Goal: Information Seeking & Learning: Learn about a topic

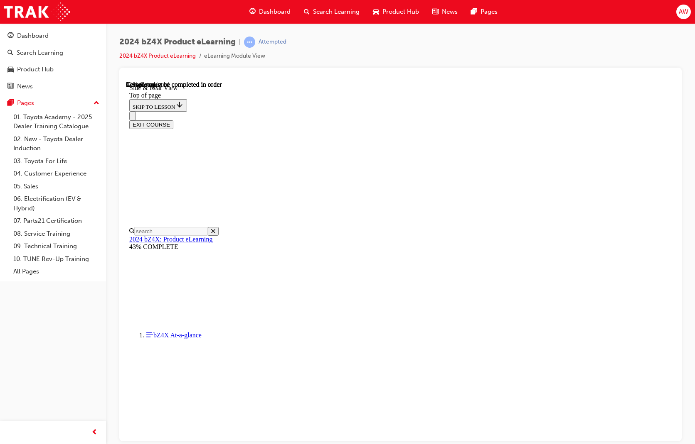
scroll to position [98, 0]
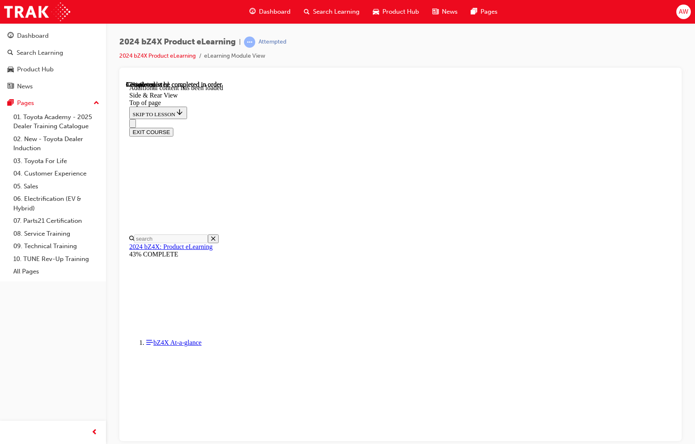
scroll to position [1353, 0]
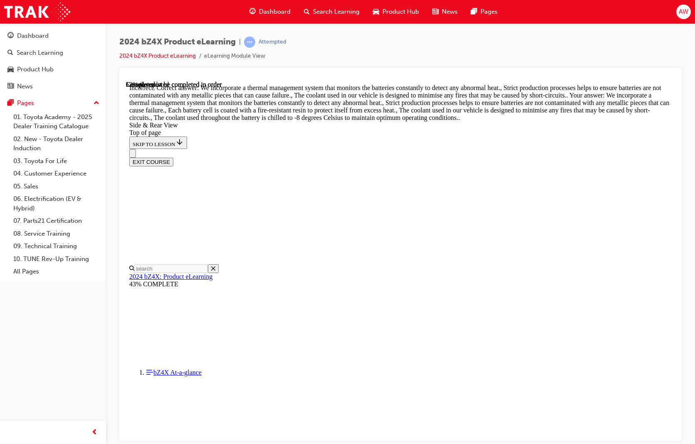
scroll to position [1478, 0]
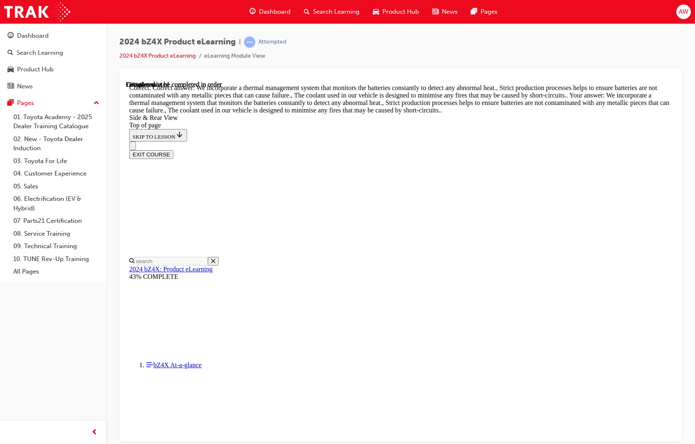
scroll to position [2048, 0]
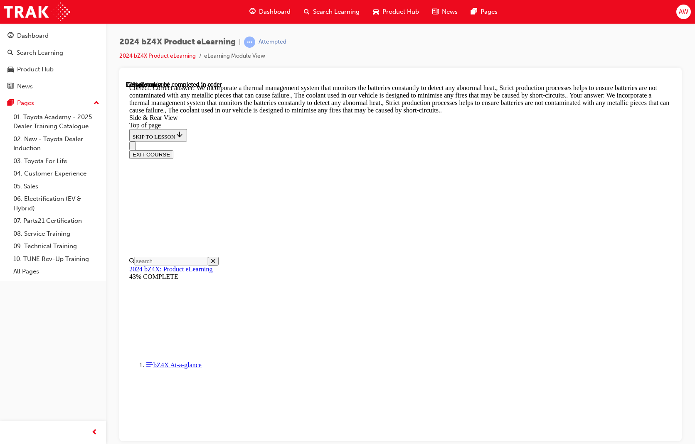
scroll to position [2422, 0]
click at [503, 56] on div "2024 bZ4X Product eLearning | Attempted 2024 bZ4X Product eLearning eLearning M…" at bounding box center [400, 52] width 562 height 31
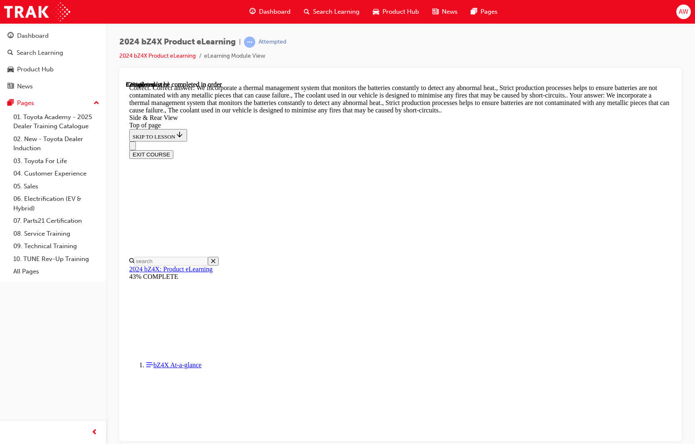
scroll to position [2381, 0]
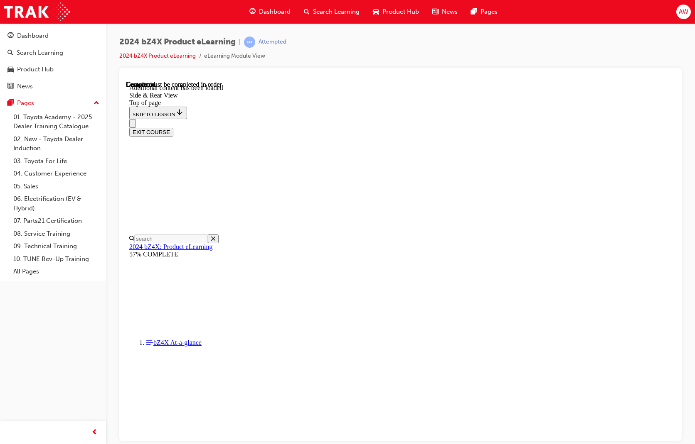
scroll to position [2581, 0]
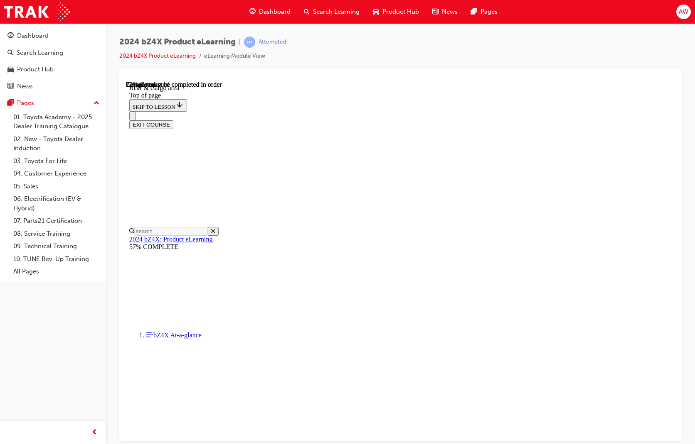
scroll to position [233, 0]
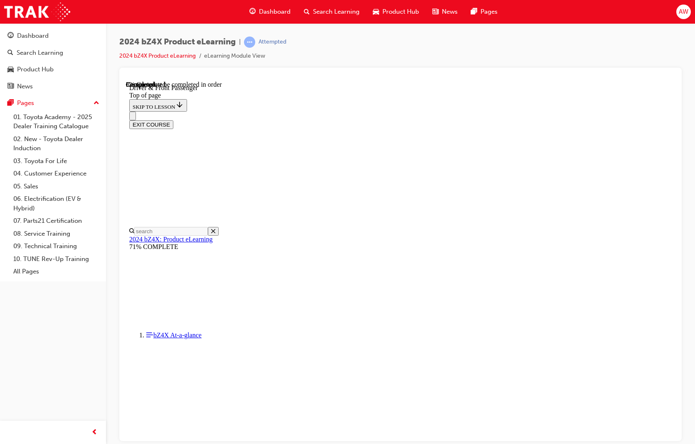
drag, startPoint x: 413, startPoint y: 288, endPoint x: 337, endPoint y: 231, distance: 95.8
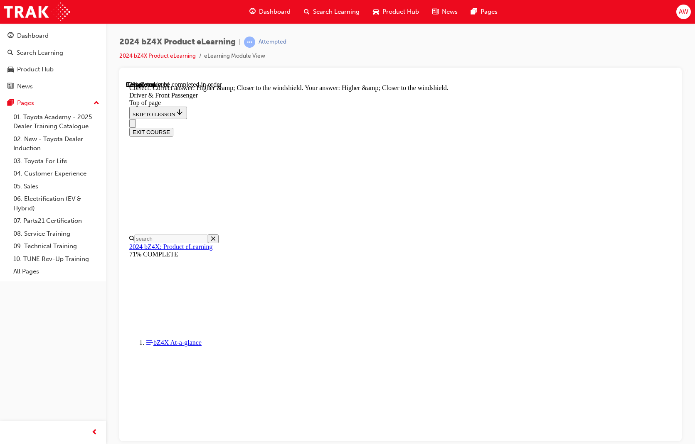
scroll to position [1953, 0]
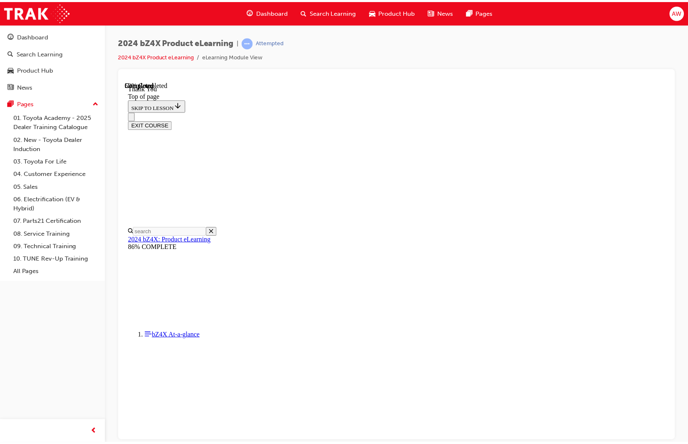
scroll to position [279, 0]
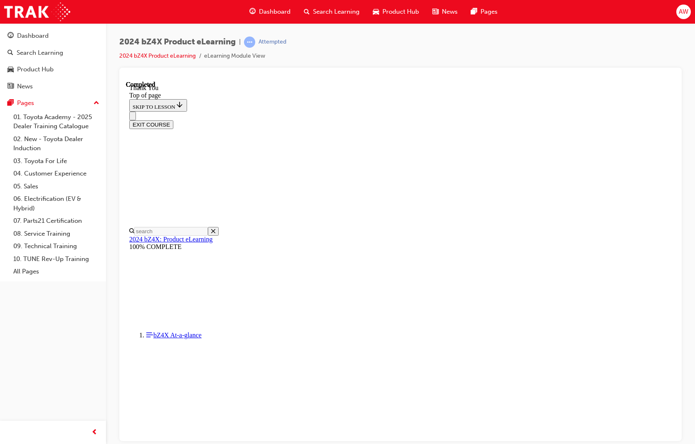
click at [173, 120] on button "EXIT COURSE" at bounding box center [151, 124] width 44 height 9
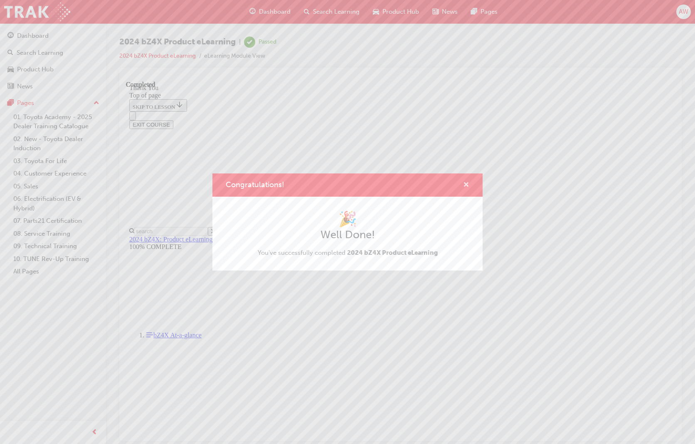
click at [466, 191] on div "Congratulations!" at bounding box center [347, 186] width 270 height 24
click at [466, 186] on span "cross-icon" at bounding box center [466, 185] width 6 height 7
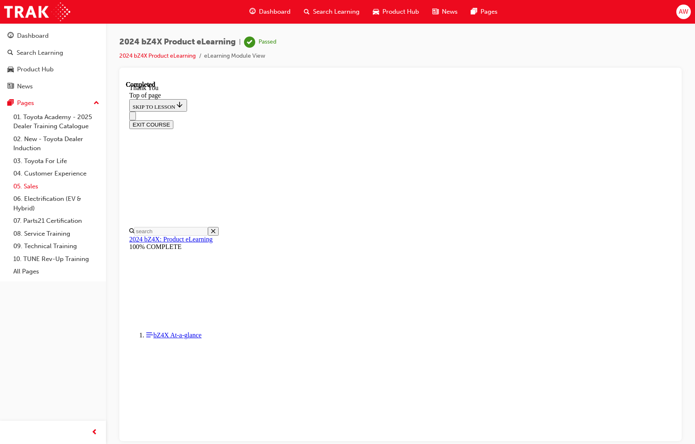
click at [34, 185] on link "05. Sales" at bounding box center [56, 186] width 93 height 13
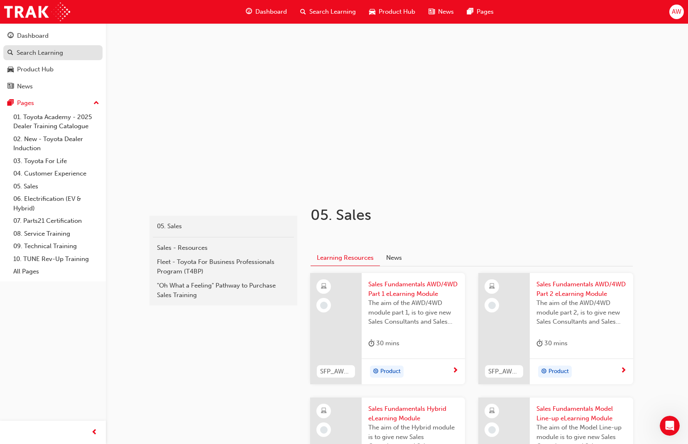
click at [43, 59] on link "Search Learning" at bounding box center [52, 52] width 99 height 15
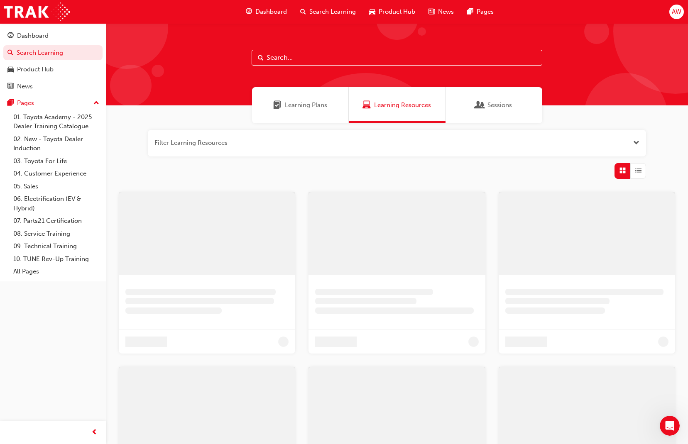
click at [290, 61] on input "text" at bounding box center [397, 58] width 291 height 16
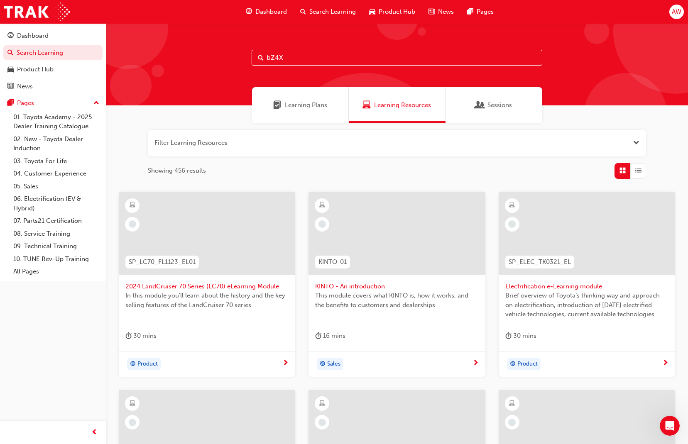
type input "bZ4X"
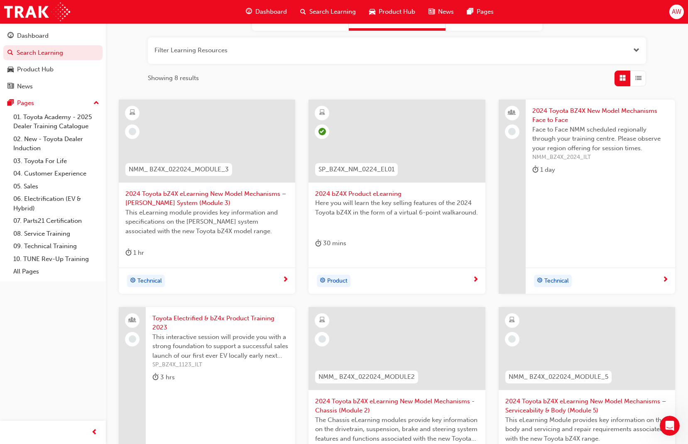
scroll to position [86, 0]
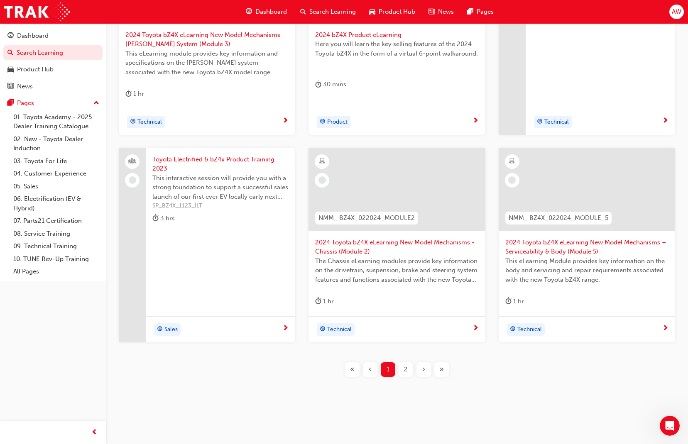
click at [401, 364] on div "2" at bounding box center [406, 370] width 15 height 15
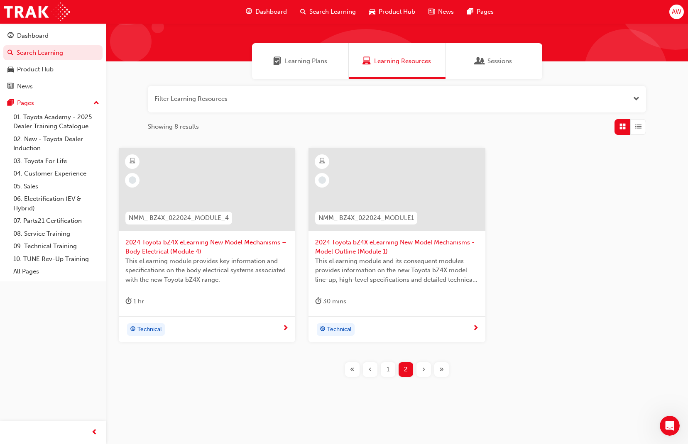
scroll to position [44, 0]
click at [384, 370] on div "1" at bounding box center [388, 370] width 15 height 15
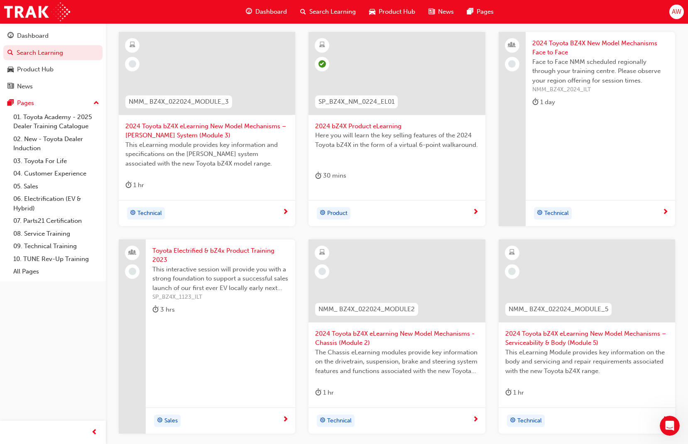
scroll to position [210, 0]
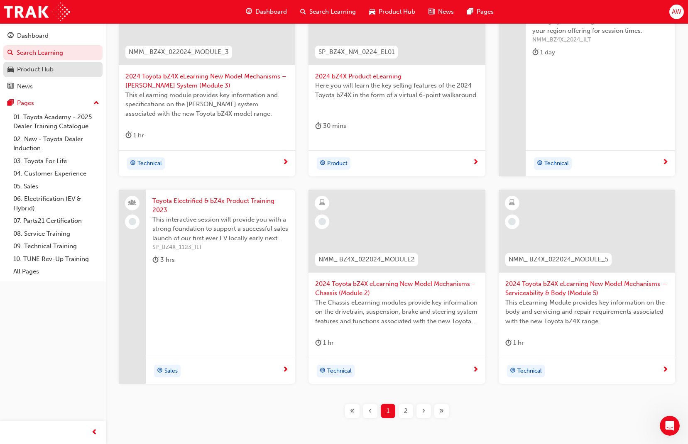
click at [39, 74] on div "Product Hub" at bounding box center [52, 69] width 91 height 10
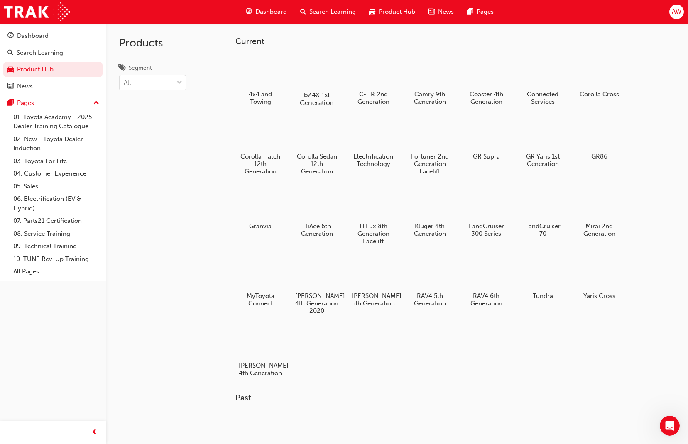
click at [320, 76] on div at bounding box center [317, 70] width 46 height 33
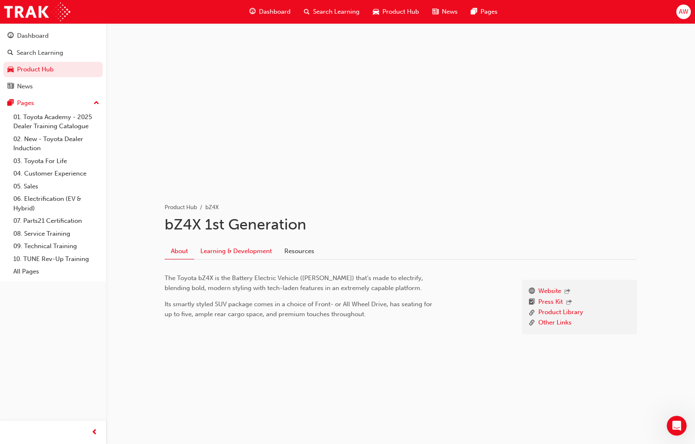
click at [256, 254] on link "Learning & Development" at bounding box center [236, 252] width 84 height 16
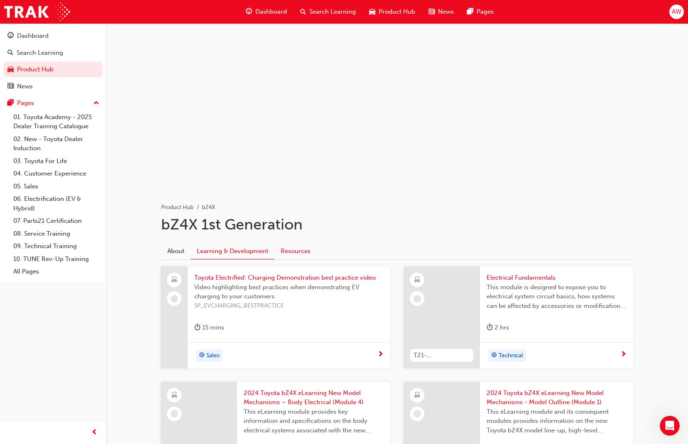
click at [303, 253] on link "Resources" at bounding box center [296, 252] width 42 height 16
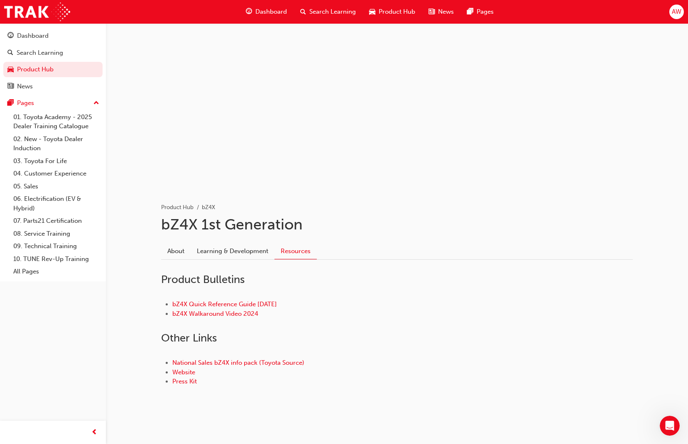
scroll to position [3, 0]
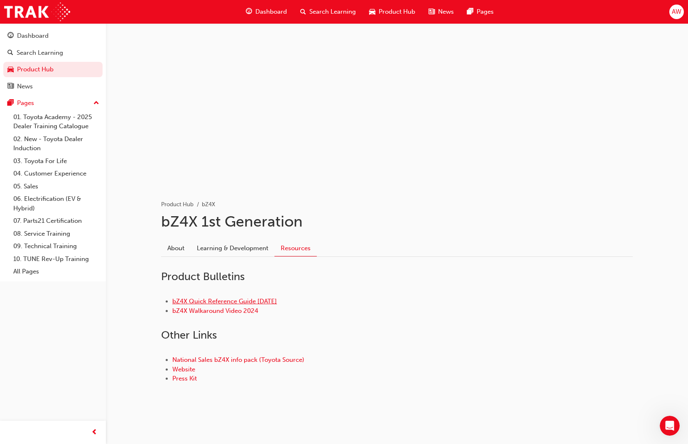
click at [277, 303] on link "bZ4X Quick Reference Guide [DATE]" at bounding box center [224, 301] width 105 height 7
